Goal: Navigation & Orientation: Find specific page/section

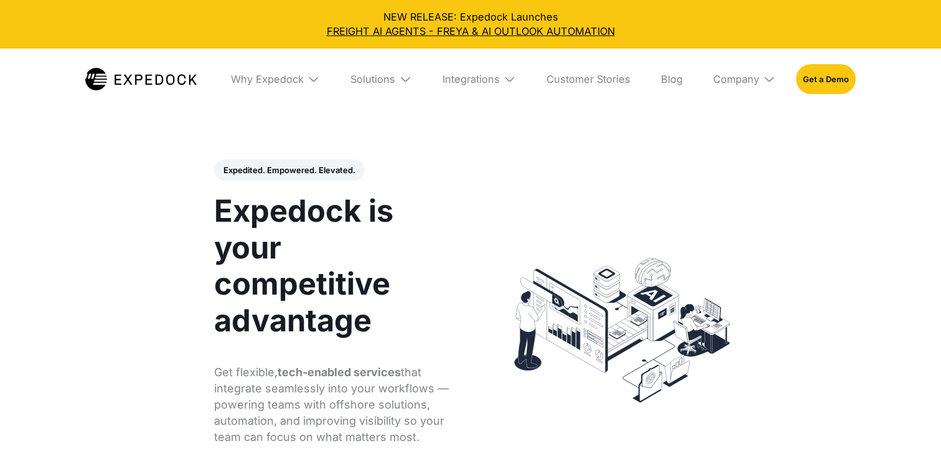
select select
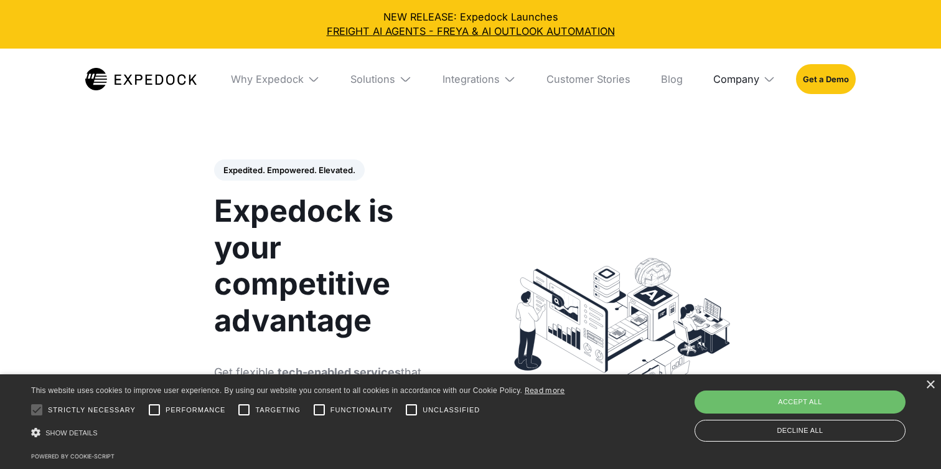
click at [741, 73] on div "Company" at bounding box center [736, 79] width 46 height 12
click at [721, 199] on link "Careers" at bounding box center [744, 192] width 83 height 33
